Goal: Task Accomplishment & Management: Manage account settings

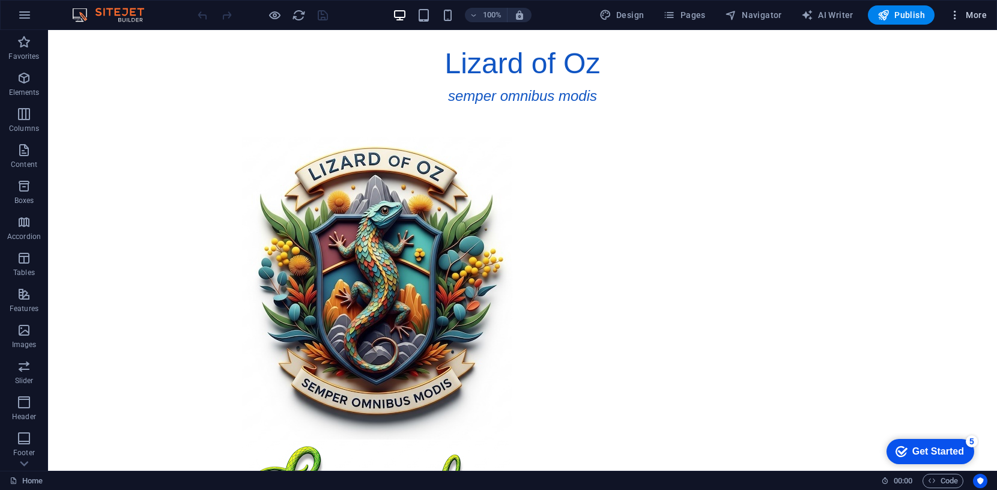
click at [971, 14] on span "More" at bounding box center [968, 15] width 38 height 12
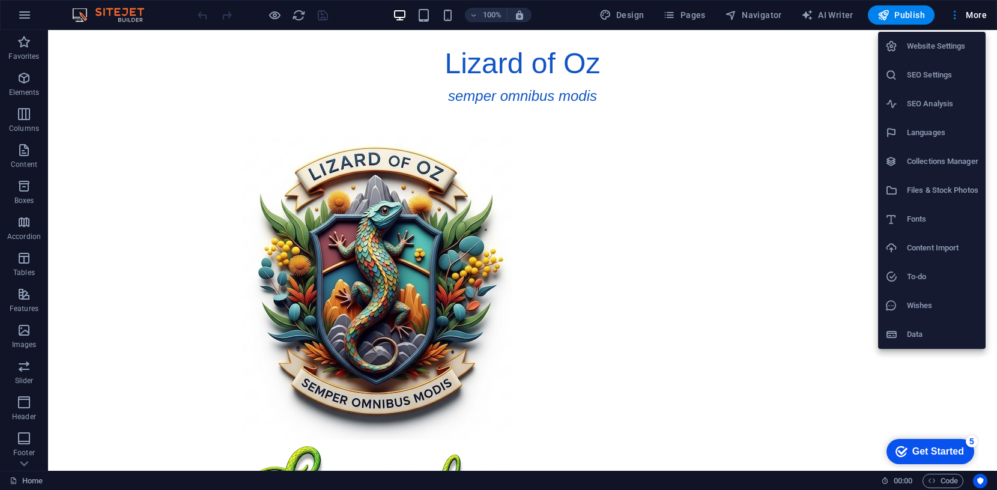
click at [940, 74] on h6 "SEO Settings" at bounding box center [942, 75] width 71 height 14
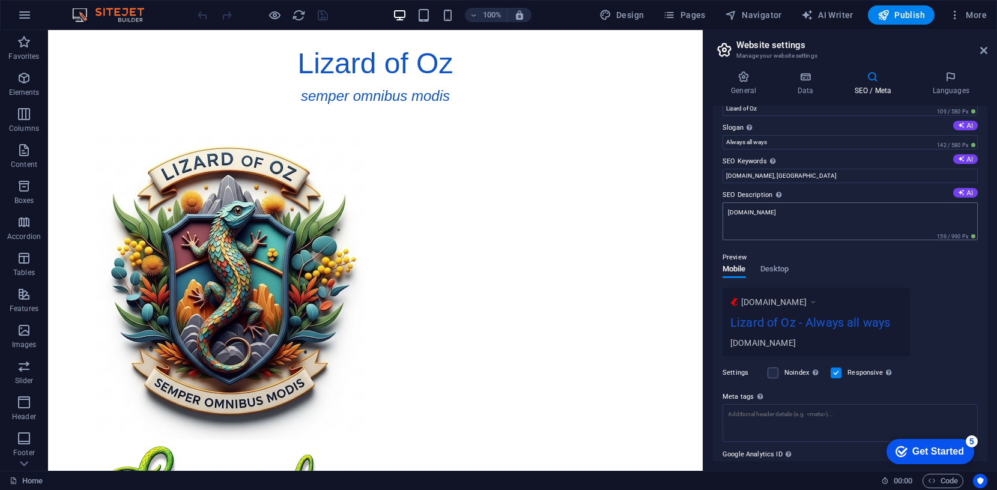
scroll to position [34, 0]
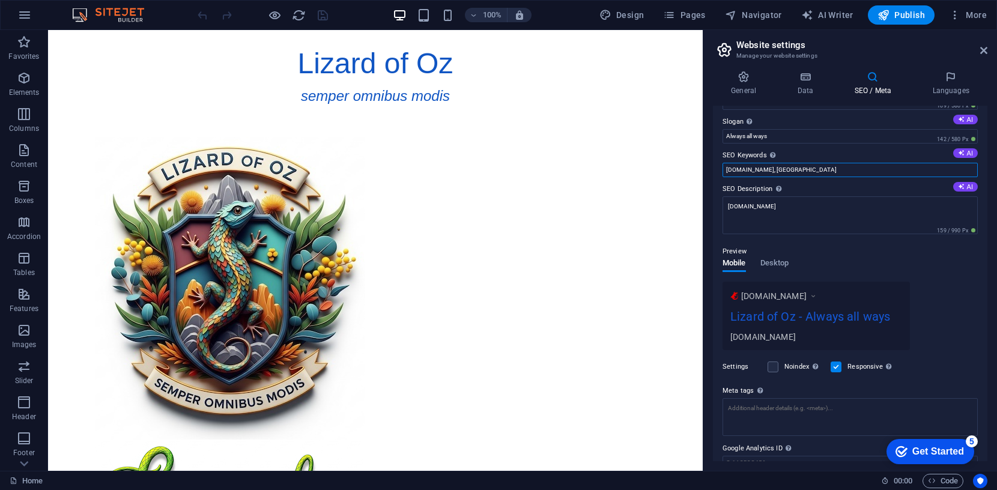
drag, startPoint x: 813, startPoint y: 170, endPoint x: 721, endPoint y: 169, distance: 91.9
click at [721, 169] on div "SEO Title The title of your website - make it something that stands out in sear…" at bounding box center [850, 284] width 274 height 356
click at [775, 169] on input "SEO Keywords Comma-separated list of keywords representing your website. AI" at bounding box center [849, 170] width 255 height 14
type input "LizardofOz, Lizard, Temple Tap, technical service, recruitment, Anapologia"
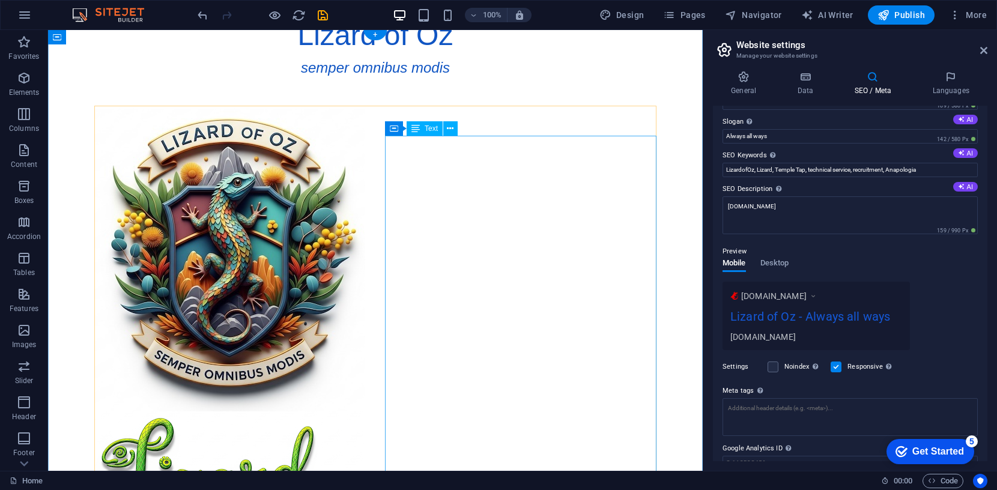
scroll to position [0, 0]
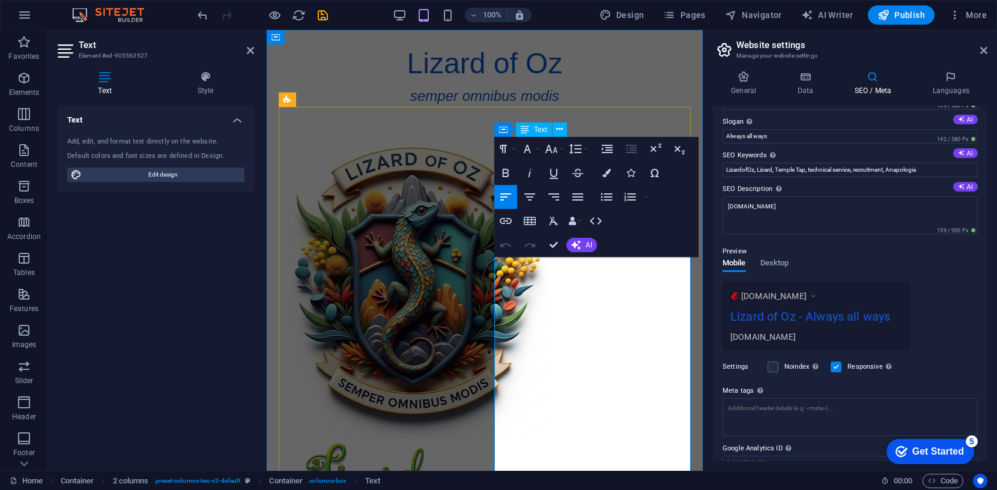
drag, startPoint x: 497, startPoint y: 304, endPoint x: 578, endPoint y: 341, distance: 89.8
copy p "Based in [GEOGRAPHIC_DATA], Lizard of Oz provides technical services and specia…"
click at [739, 204] on textarea "[DOMAIN_NAME]" at bounding box center [849, 215] width 255 height 38
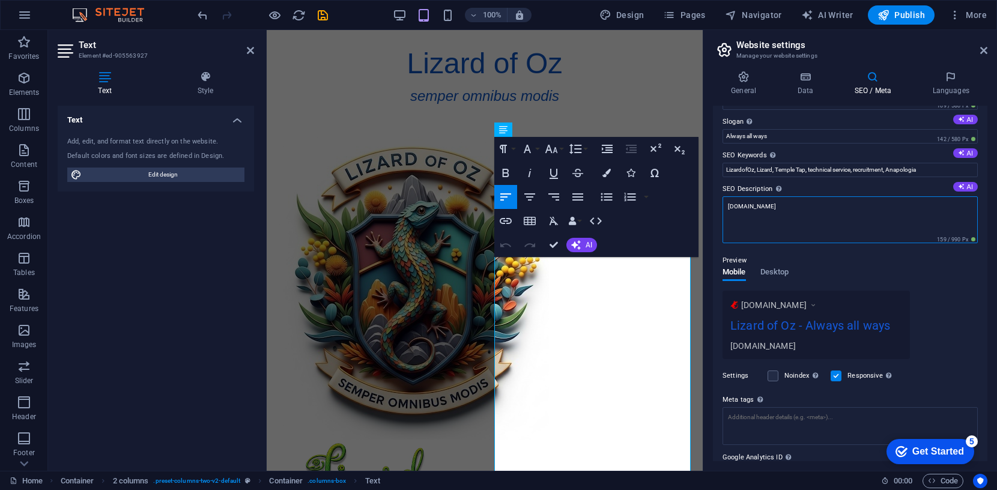
drag, startPoint x: 803, startPoint y: 208, endPoint x: 720, endPoint y: 207, distance: 82.9
click at [720, 207] on div "SEO Title The title of your website - make it something that stands out in sear…" at bounding box center [850, 284] width 274 height 356
paste textarea "Based in [GEOGRAPHIC_DATA], Lizard of Oz provides technical services and specia…"
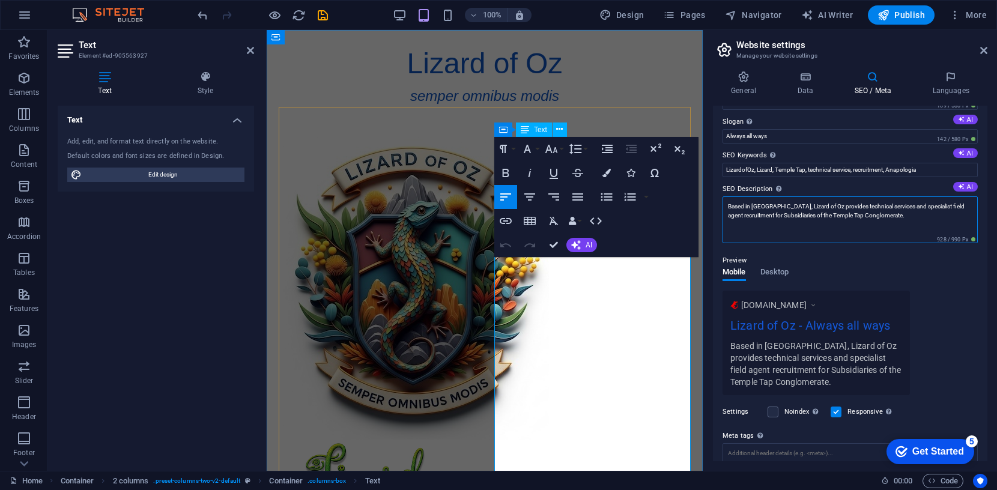
type textarea "Based in [GEOGRAPHIC_DATA], Lizard of Oz provides technical services and specia…"
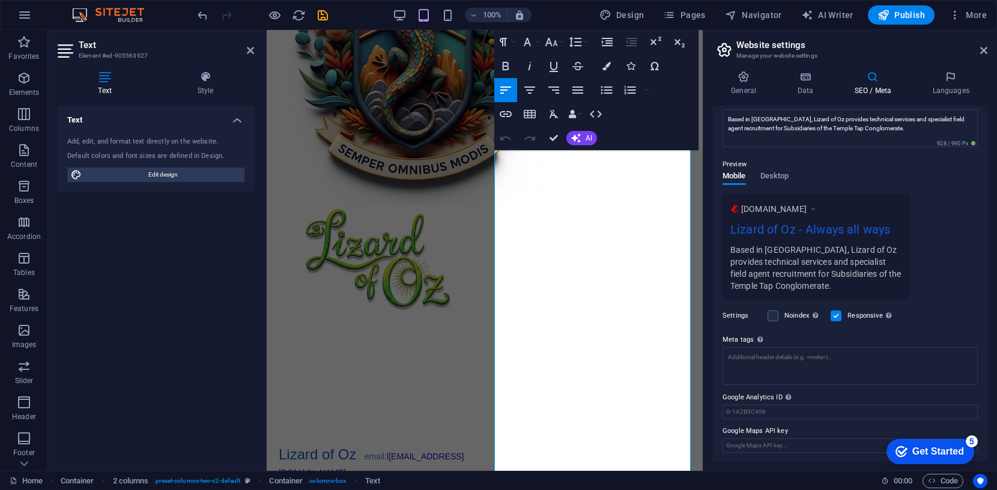
scroll to position [121, 0]
click at [817, 210] on icon at bounding box center [813, 209] width 8 height 12
click at [751, 210] on span "[DOMAIN_NAME]" at bounding box center [773, 209] width 65 height 12
click at [752, 210] on span "[DOMAIN_NAME]" at bounding box center [773, 209] width 65 height 12
click at [817, 208] on icon at bounding box center [813, 209] width 8 height 12
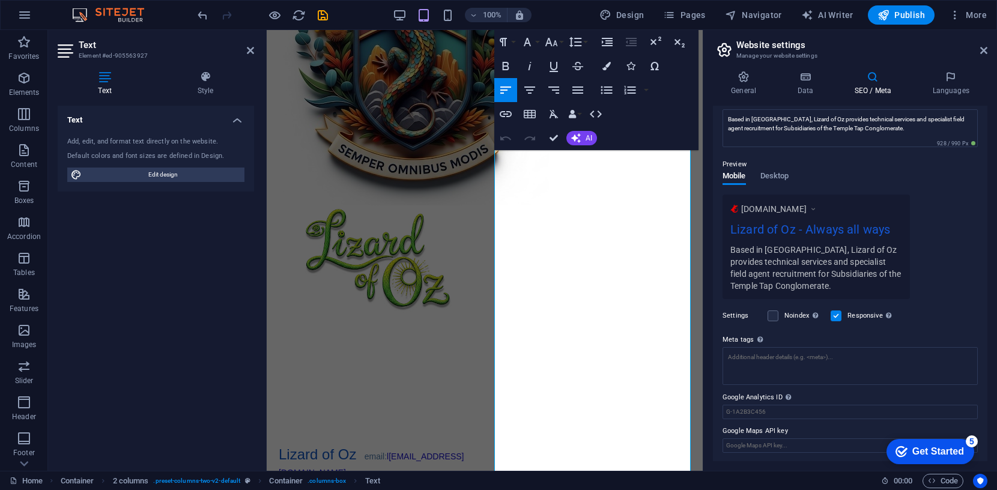
click at [817, 208] on icon at bounding box center [813, 209] width 8 height 12
click at [796, 212] on span "[DOMAIN_NAME]" at bounding box center [773, 209] width 65 height 12
drag, startPoint x: 799, startPoint y: 210, endPoint x: 757, endPoint y: 210, distance: 41.4
click at [757, 210] on span "[DOMAIN_NAME]" at bounding box center [773, 209] width 65 height 12
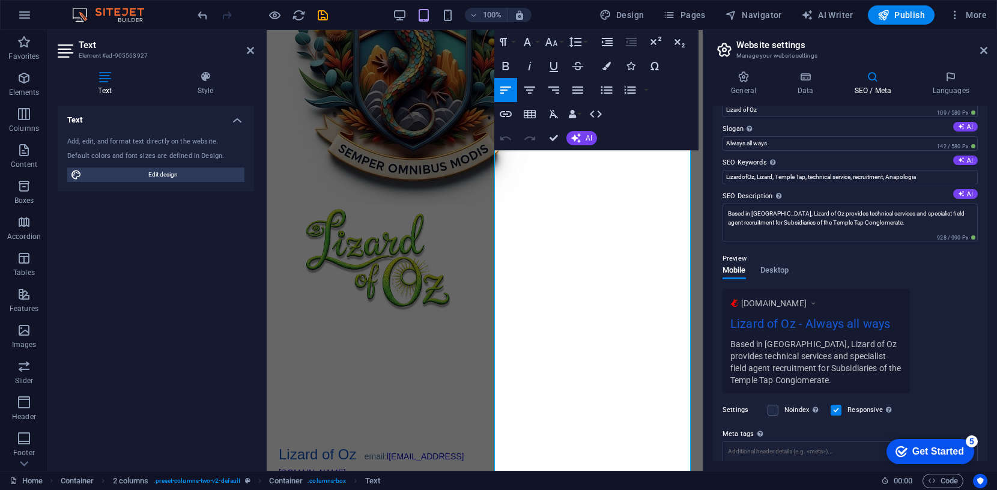
scroll to position [0, 0]
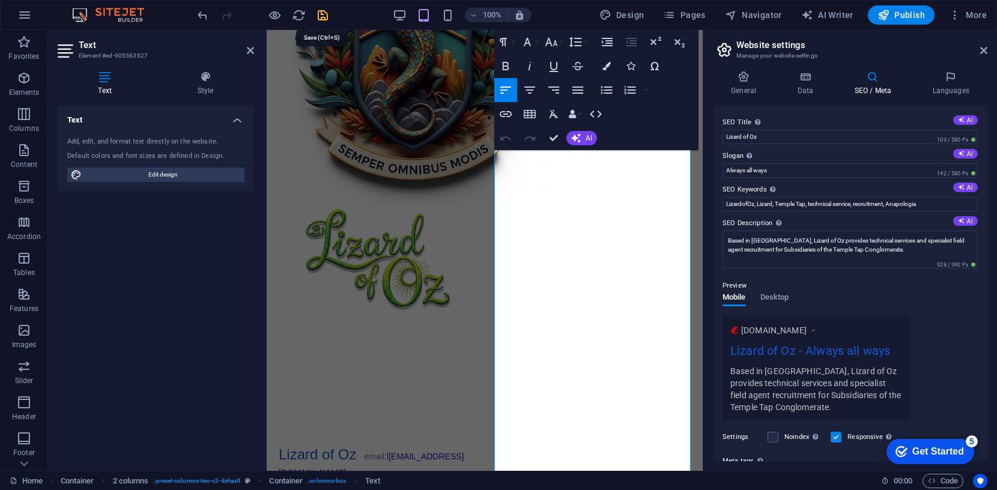
click at [324, 17] on icon "save" at bounding box center [323, 15] width 14 height 14
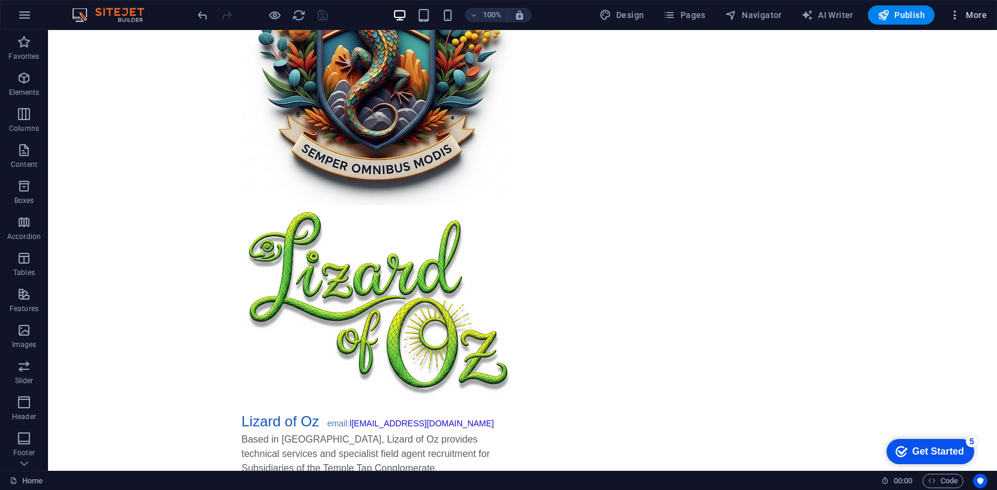
click at [972, 14] on span "More" at bounding box center [968, 15] width 38 height 12
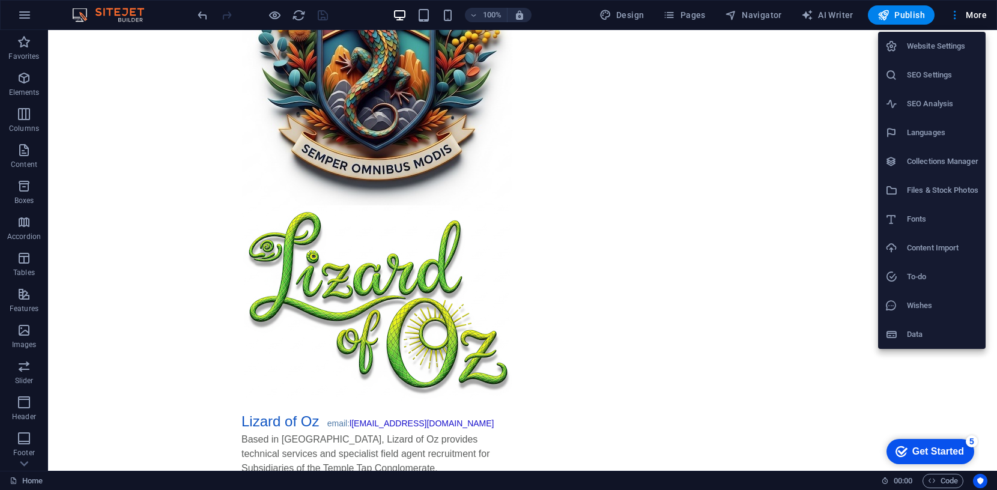
click at [932, 101] on h6 "SEO Analysis" at bounding box center [942, 104] width 71 height 14
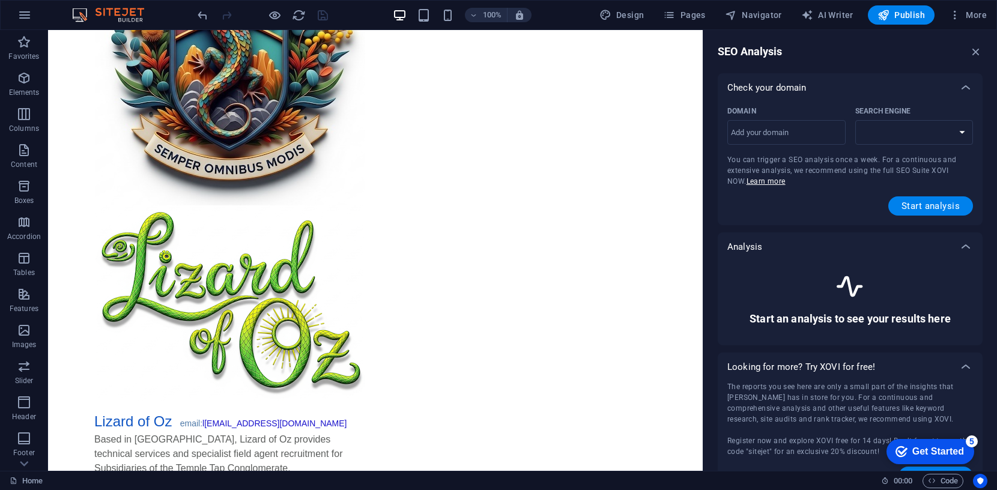
select select "[DOMAIN_NAME]"
click at [824, 137] on input "Domain ​" at bounding box center [786, 132] width 118 height 19
click at [969, 13] on span "More" at bounding box center [968, 15] width 38 height 12
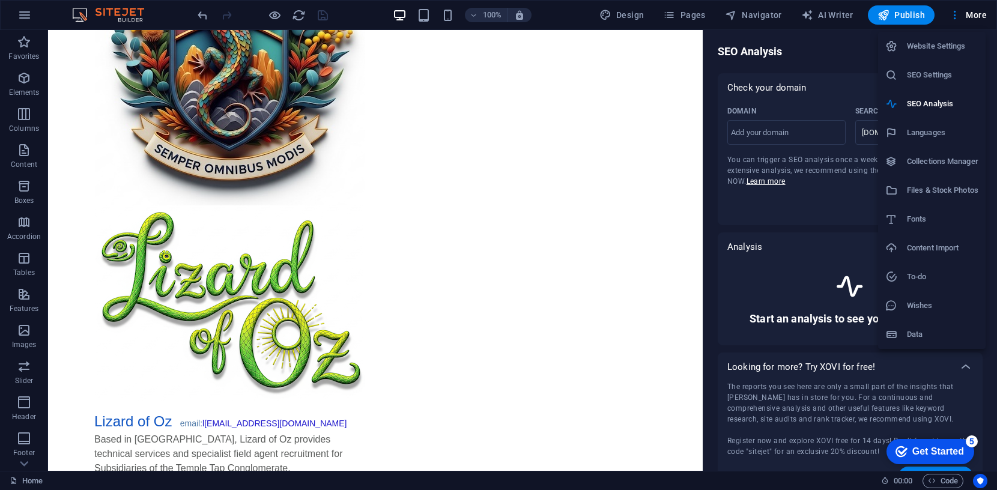
click at [933, 47] on h6 "Website Settings" at bounding box center [942, 46] width 71 height 14
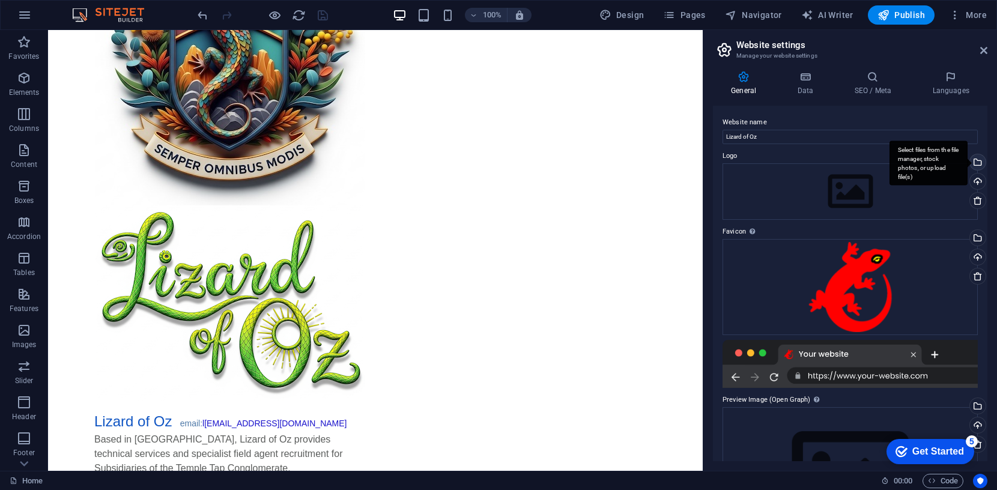
click at [975, 161] on div "Select files from the file manager, stock photos, or upload file(s)" at bounding box center [976, 163] width 18 height 18
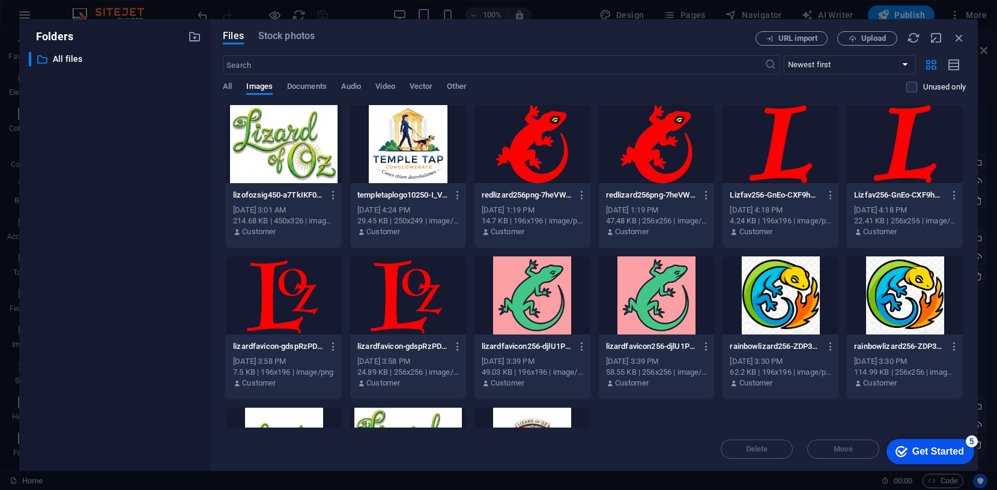
click at [279, 150] on div at bounding box center [284, 144] width 116 height 78
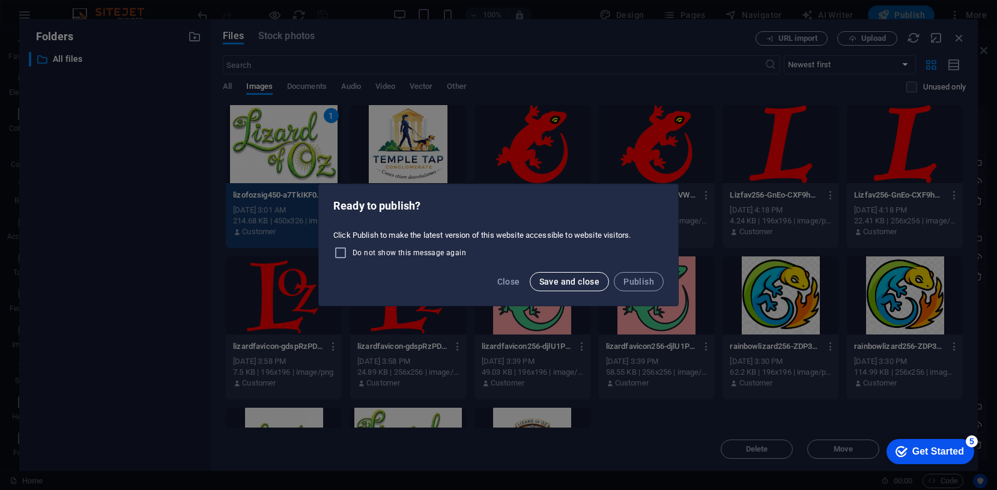
click at [552, 282] on span "Save and close" at bounding box center [569, 282] width 61 height 10
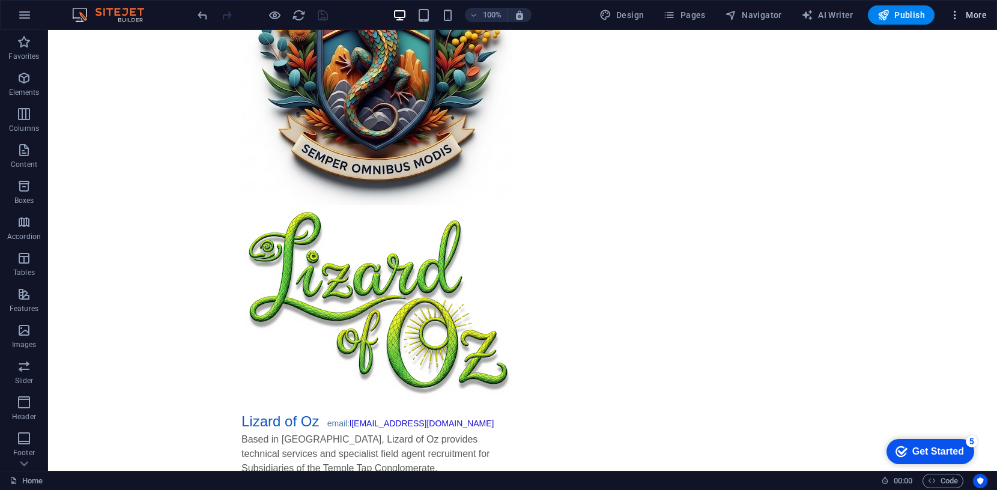
click at [976, 15] on span "More" at bounding box center [968, 15] width 38 height 12
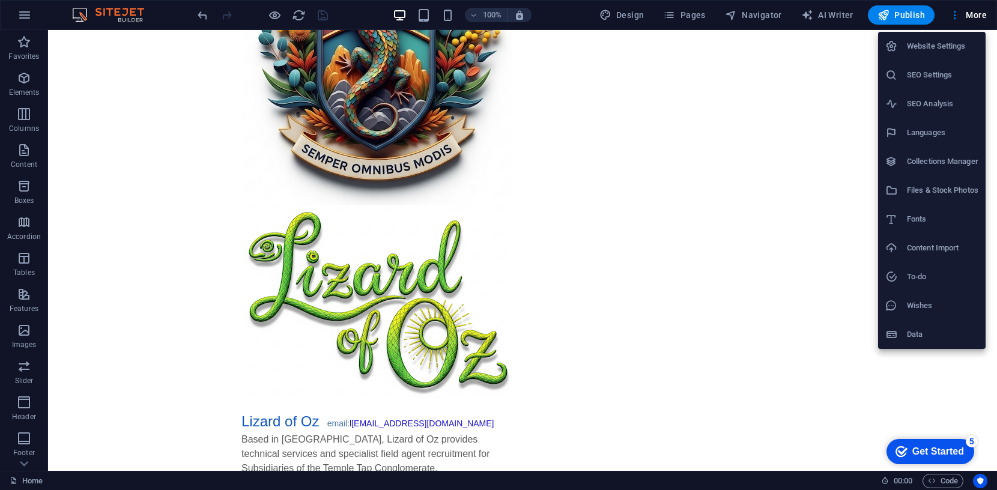
click at [936, 42] on h6 "Website Settings" at bounding box center [942, 46] width 71 height 14
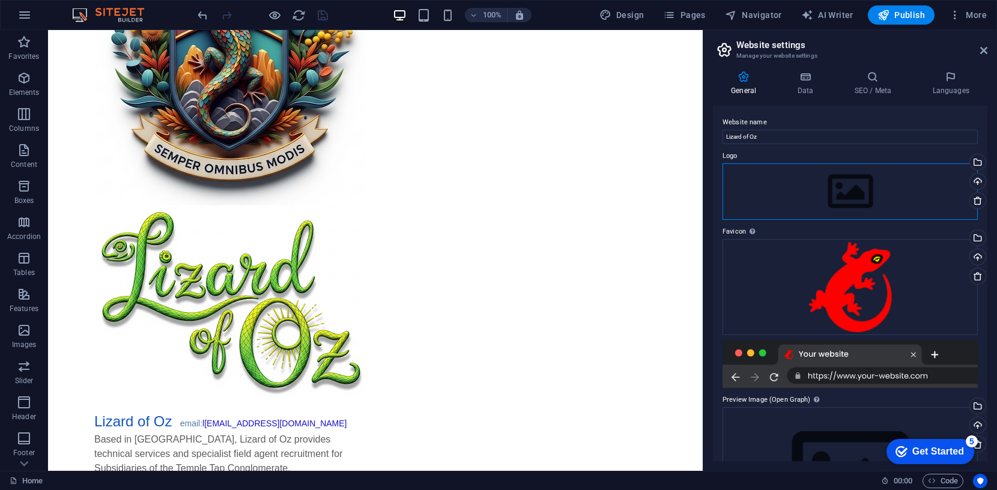
click at [792, 173] on div "Drag files here, click to choose files or select files from Files or our free s…" at bounding box center [849, 191] width 255 height 56
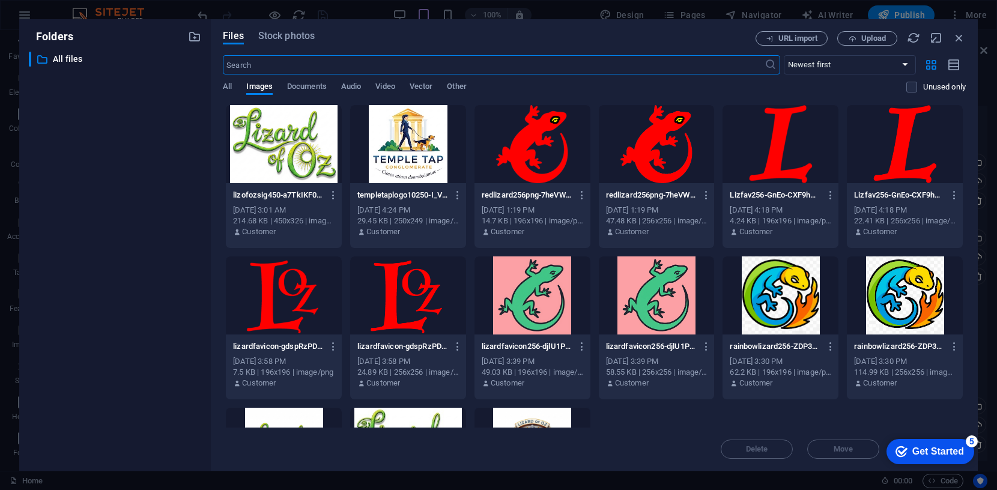
click at [273, 159] on div at bounding box center [284, 144] width 116 height 78
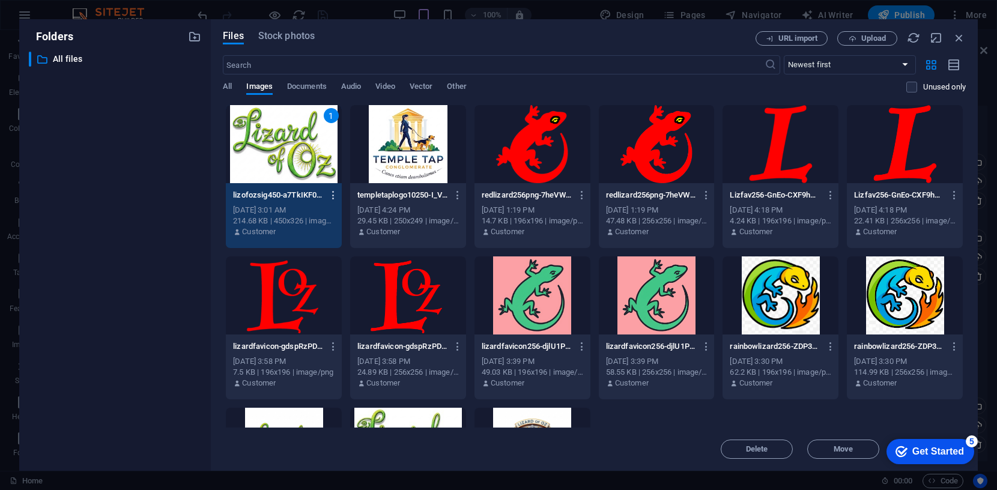
click at [334, 193] on icon "button" at bounding box center [333, 195] width 11 height 11
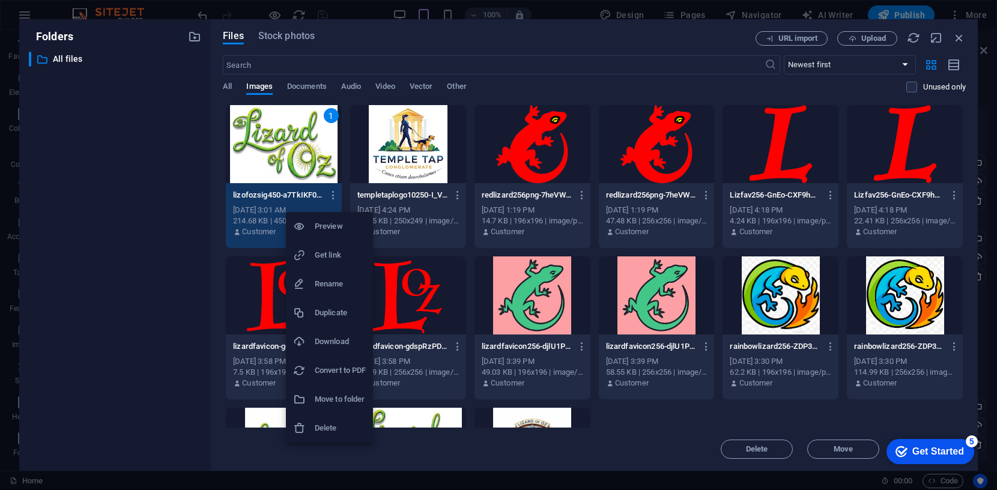
click at [198, 295] on div at bounding box center [498, 245] width 997 height 490
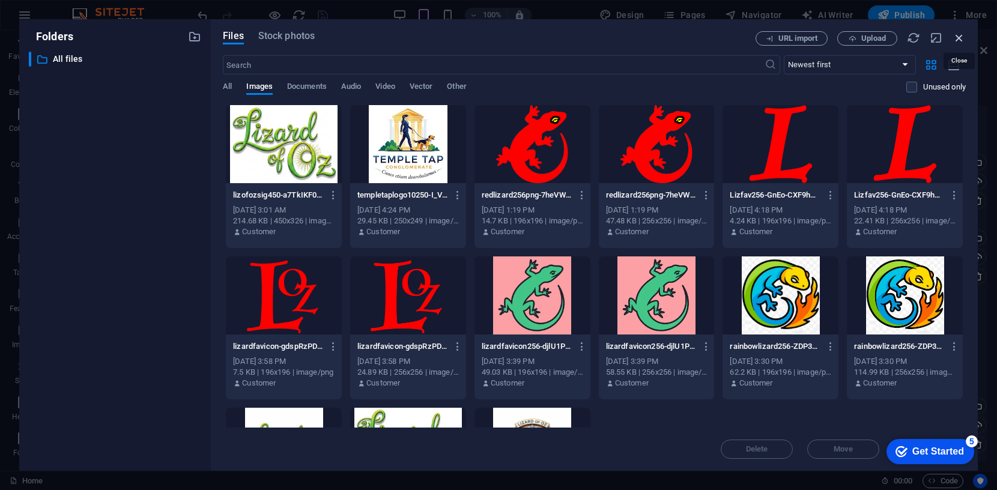
click at [963, 39] on icon "button" at bounding box center [958, 37] width 13 height 13
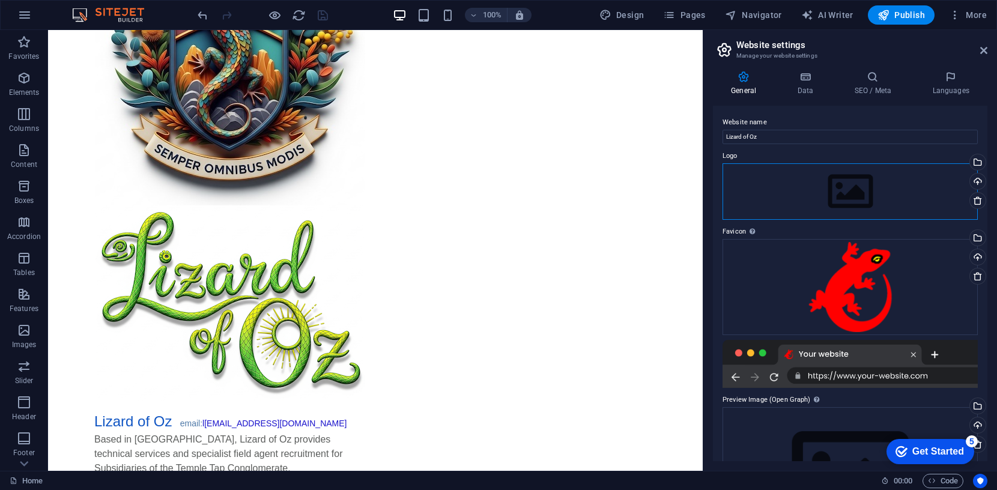
click at [795, 192] on div "Drag files here, click to choose files or select files from Files or our free s…" at bounding box center [849, 191] width 255 height 56
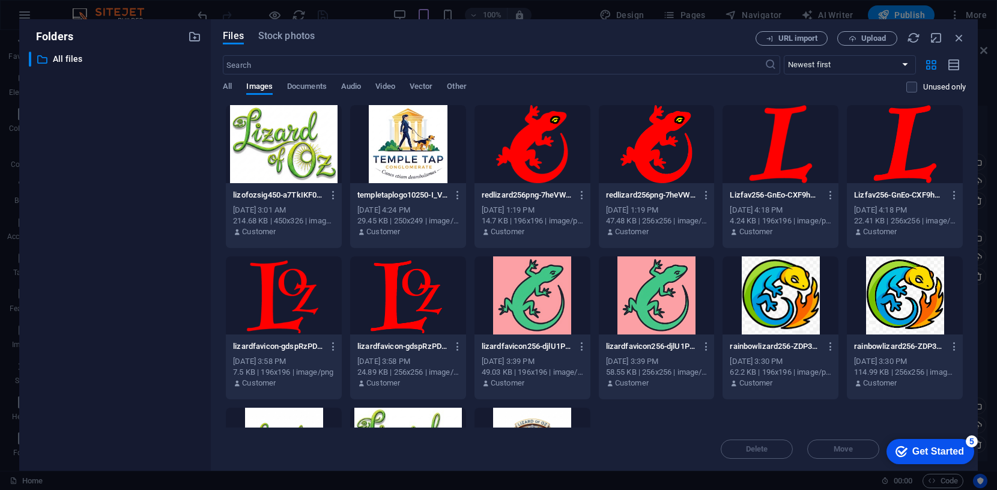
click at [795, 192] on p "Lizfav256-GnEo-CXF9hKb_cGBFESKRw-k1iPVQoedPUS8K71BvCn9Q.png" at bounding box center [775, 195] width 90 height 11
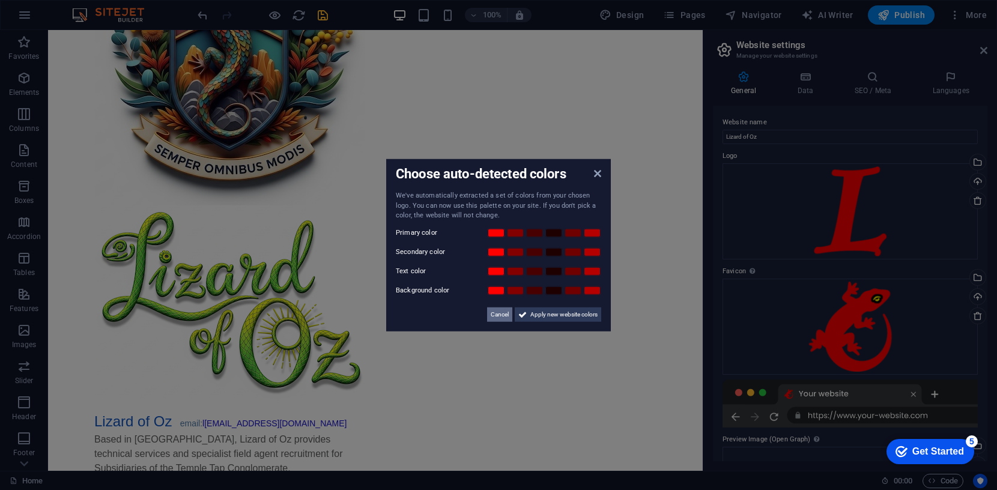
drag, startPoint x: 490, startPoint y: 314, endPoint x: 443, endPoint y: 284, distance: 56.1
click at [491, 314] on span "Cancel" at bounding box center [500, 314] width 18 height 14
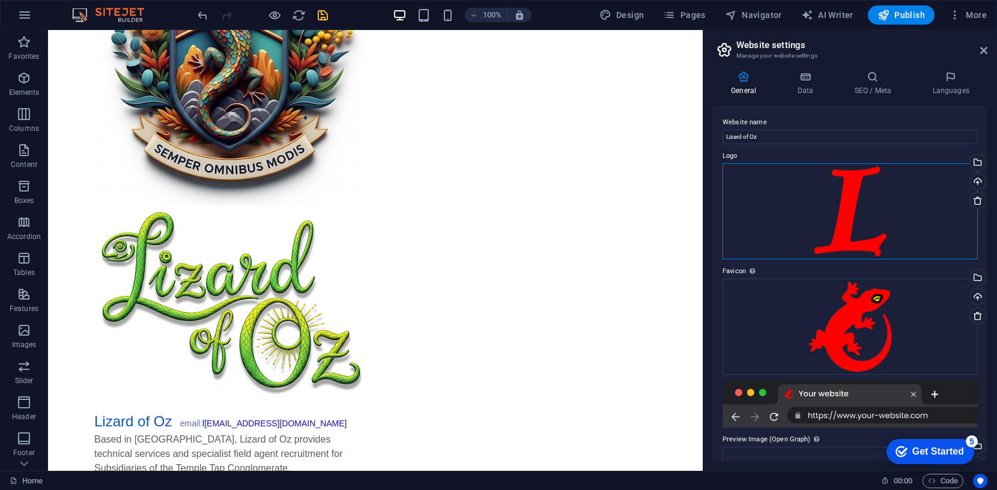
click at [792, 194] on div "Drag files here, click to choose files or select files from Files or our free s…" at bounding box center [849, 211] width 255 height 96
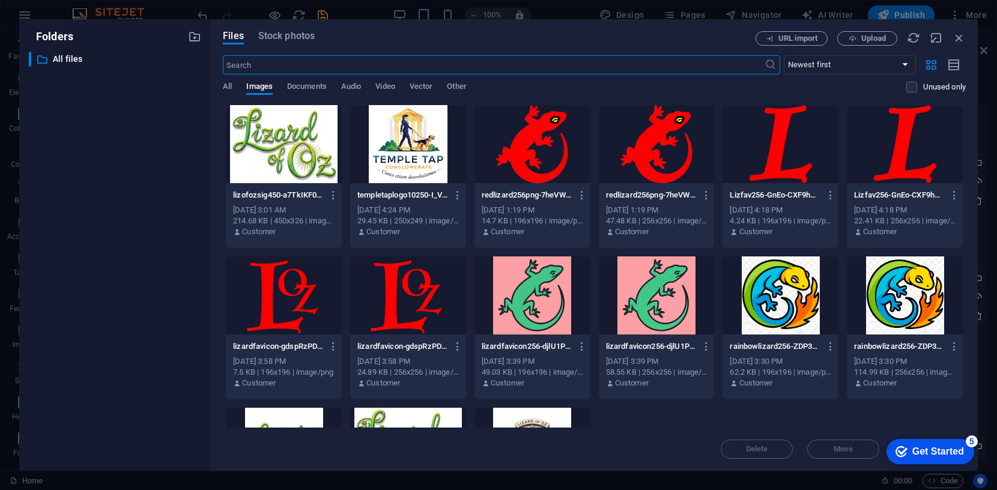
click at [292, 152] on div at bounding box center [284, 144] width 116 height 78
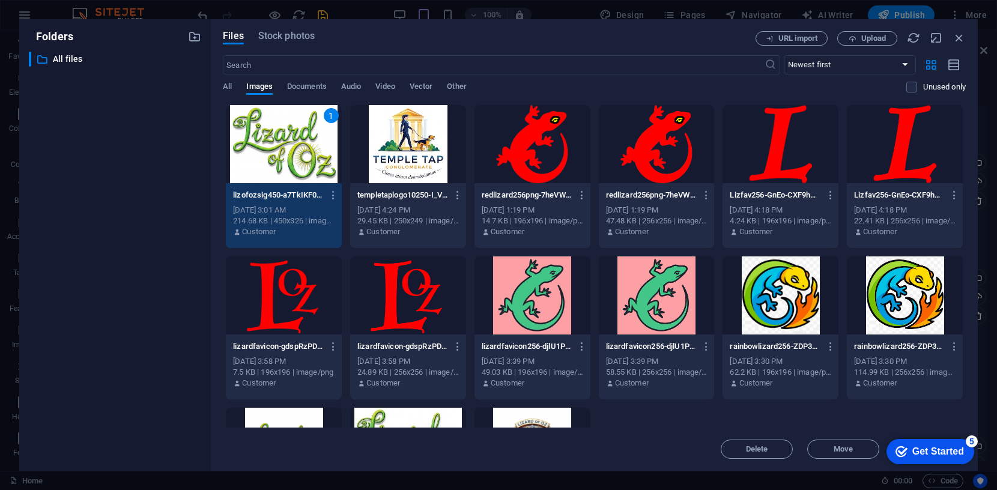
click at [292, 152] on div "1" at bounding box center [284, 144] width 116 height 78
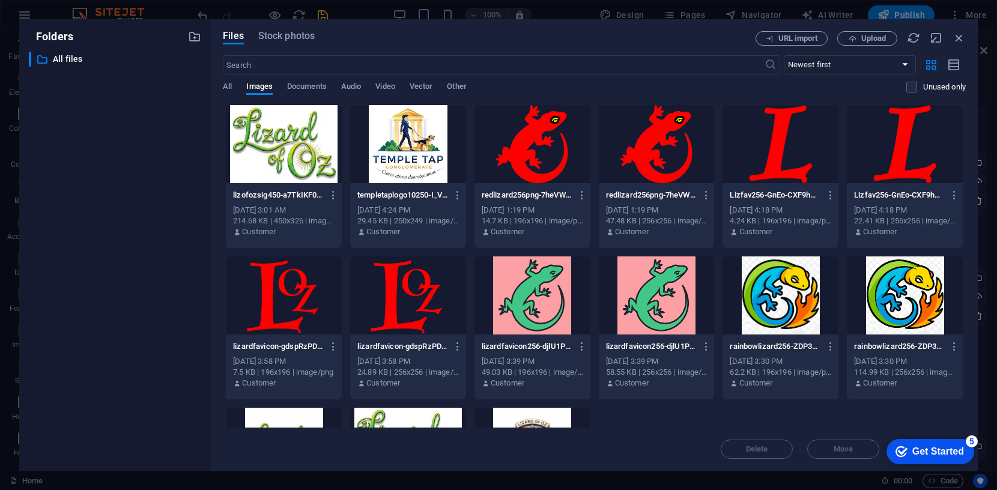
click at [311, 156] on div at bounding box center [284, 144] width 116 height 78
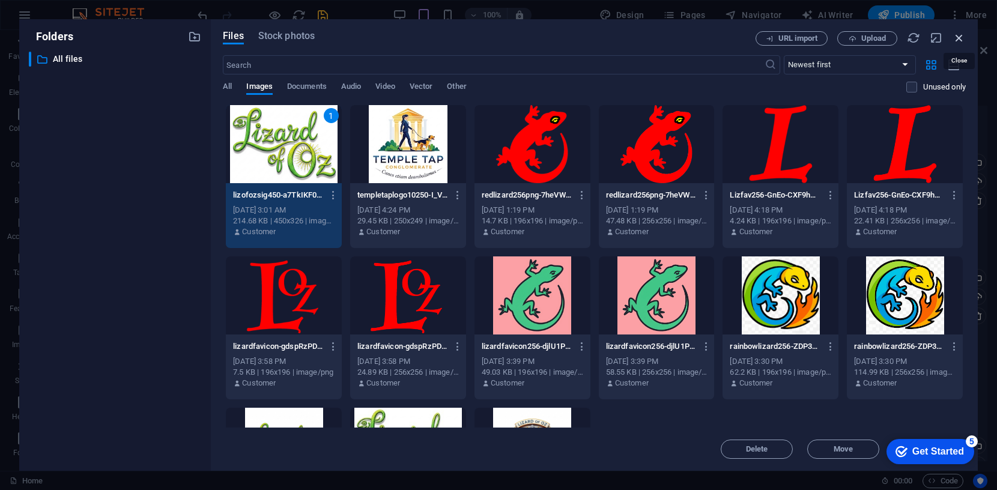
click at [955, 39] on icon "button" at bounding box center [958, 37] width 13 height 13
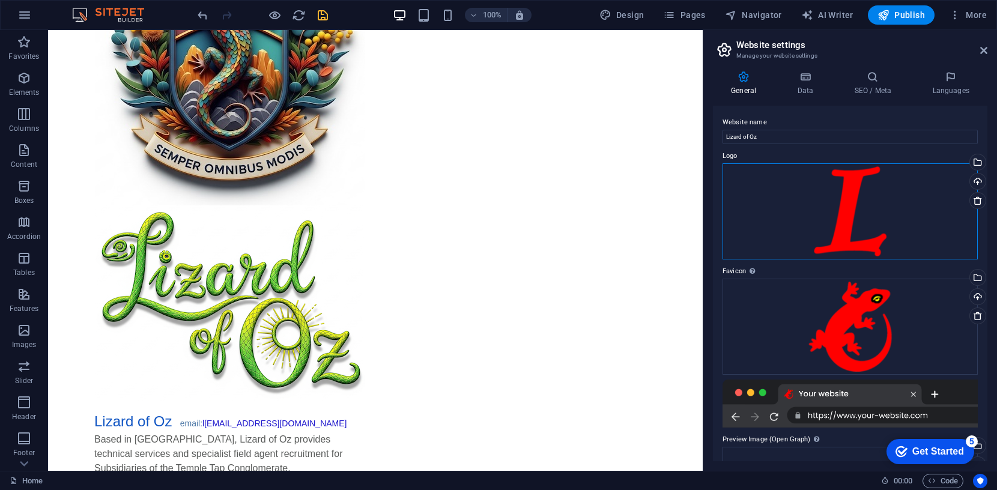
click at [883, 214] on div "Drag files here, click to choose files or select files from Files or our free s…" at bounding box center [849, 211] width 255 height 96
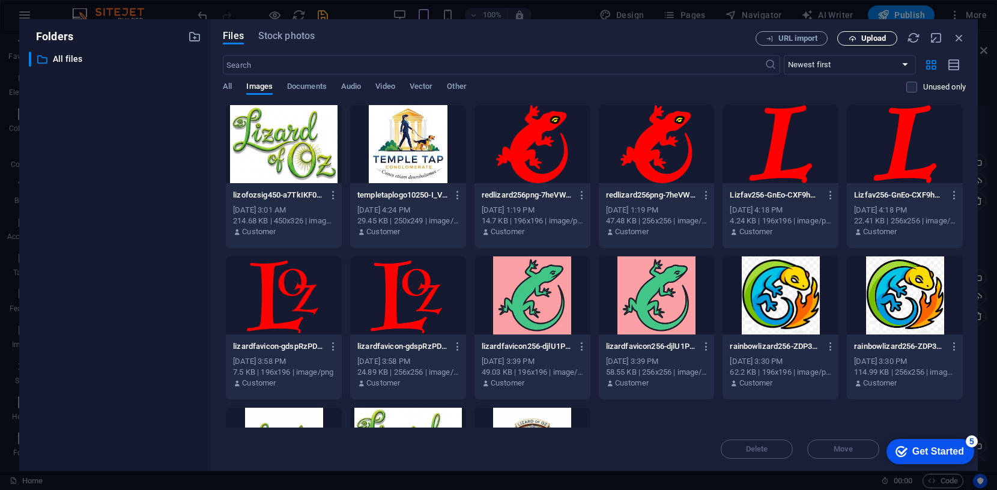
click at [857, 36] on span "Upload" at bounding box center [867, 39] width 49 height 8
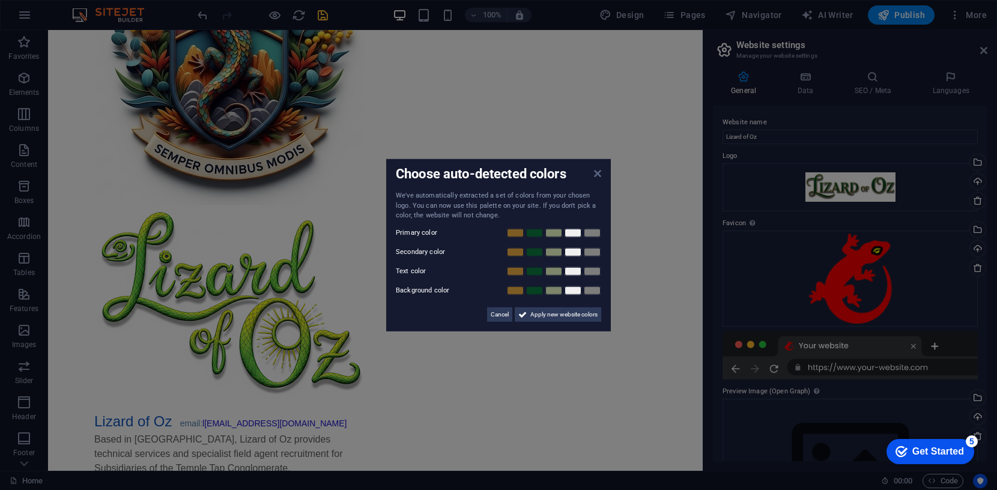
click at [598, 174] on icon at bounding box center [597, 174] width 7 height 10
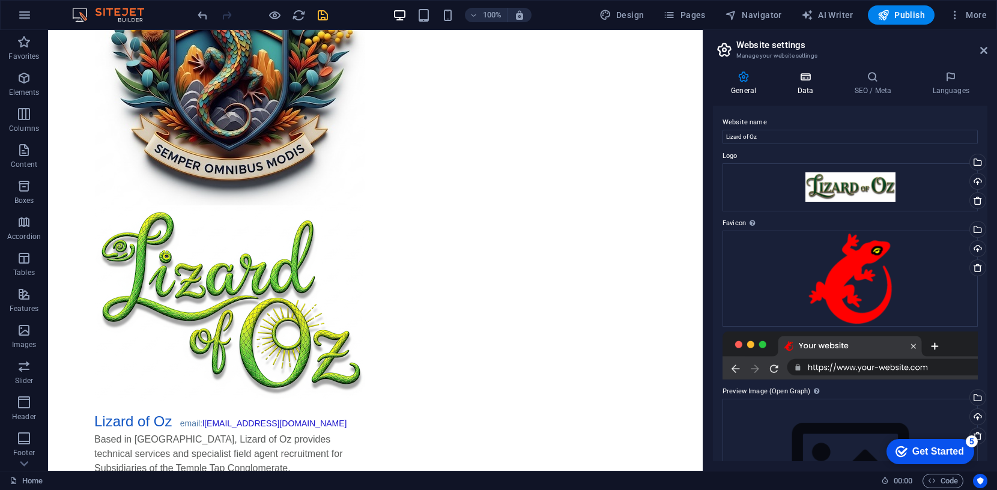
click at [808, 77] on icon at bounding box center [805, 77] width 52 height 12
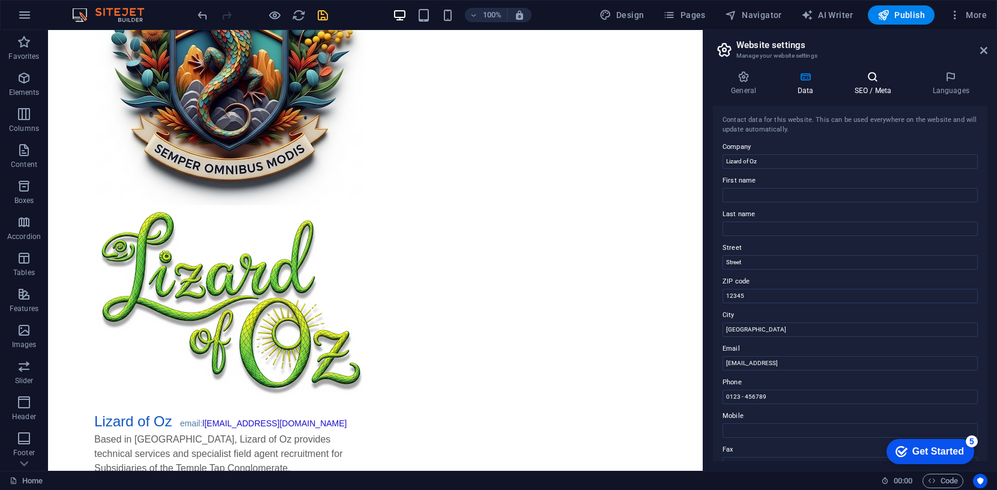
click at [876, 75] on icon at bounding box center [872, 77] width 73 height 12
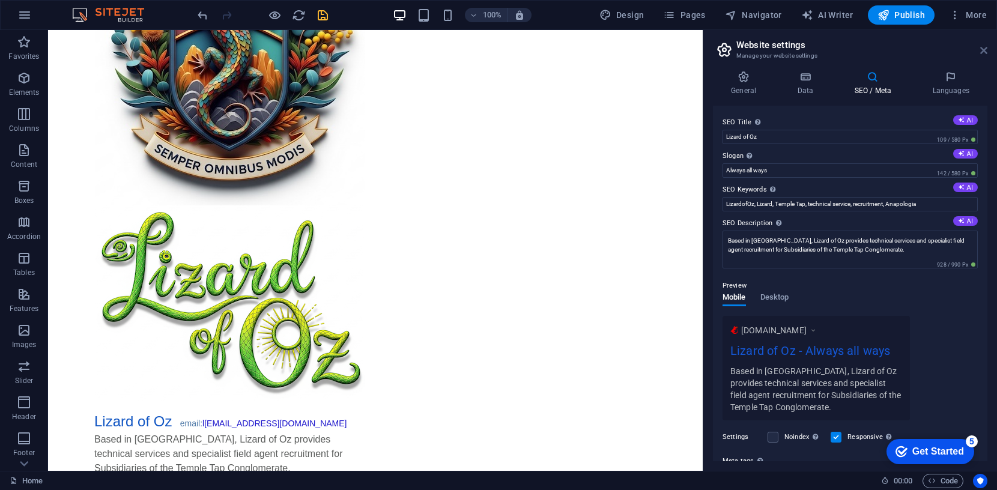
click at [984, 50] on icon at bounding box center [983, 51] width 7 height 10
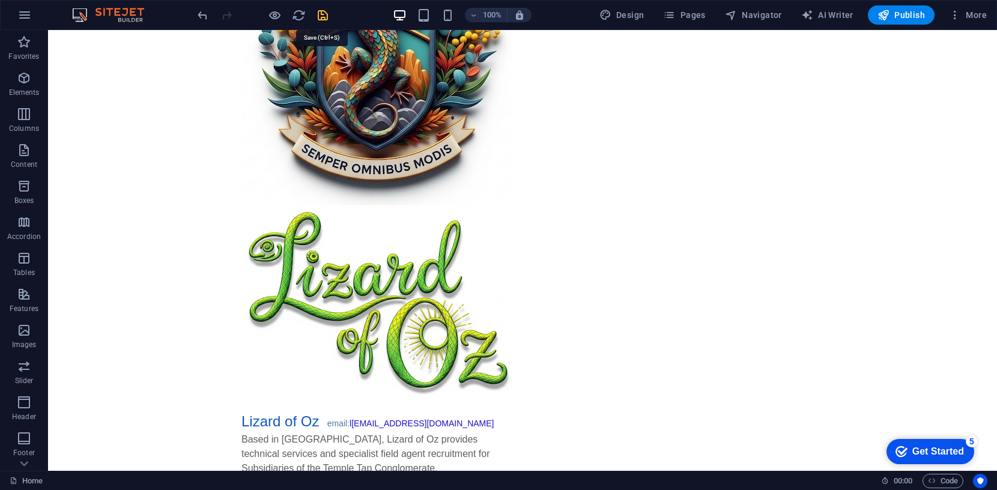
click at [320, 15] on icon "save" at bounding box center [323, 15] width 14 height 14
click at [904, 14] on span "Publish" at bounding box center [900, 15] width 47 height 12
